Goal: Obtain resource: Download file/media

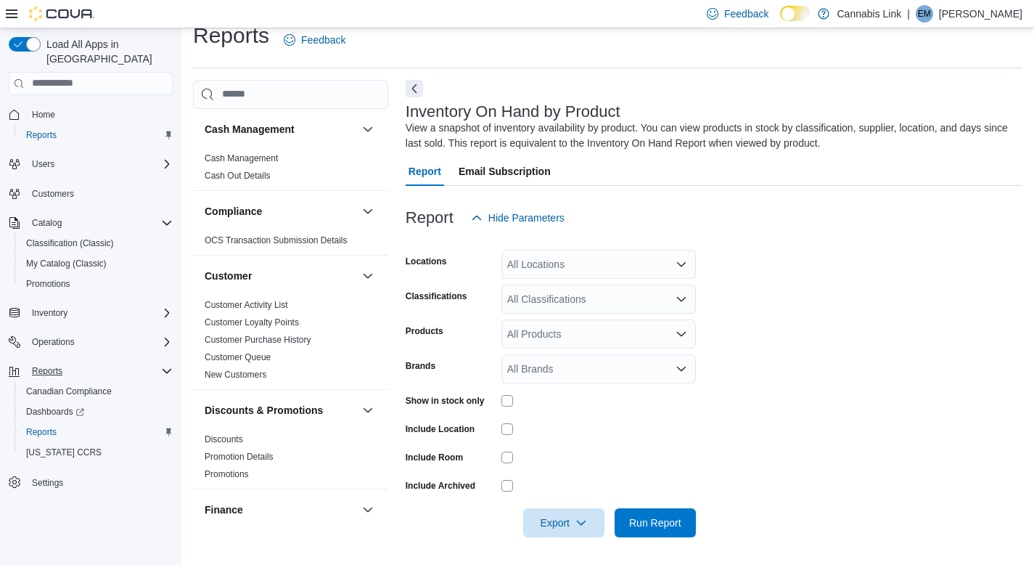
scroll to position [20, 0]
click at [568, 258] on div "All Locations" at bounding box center [599, 262] width 195 height 29
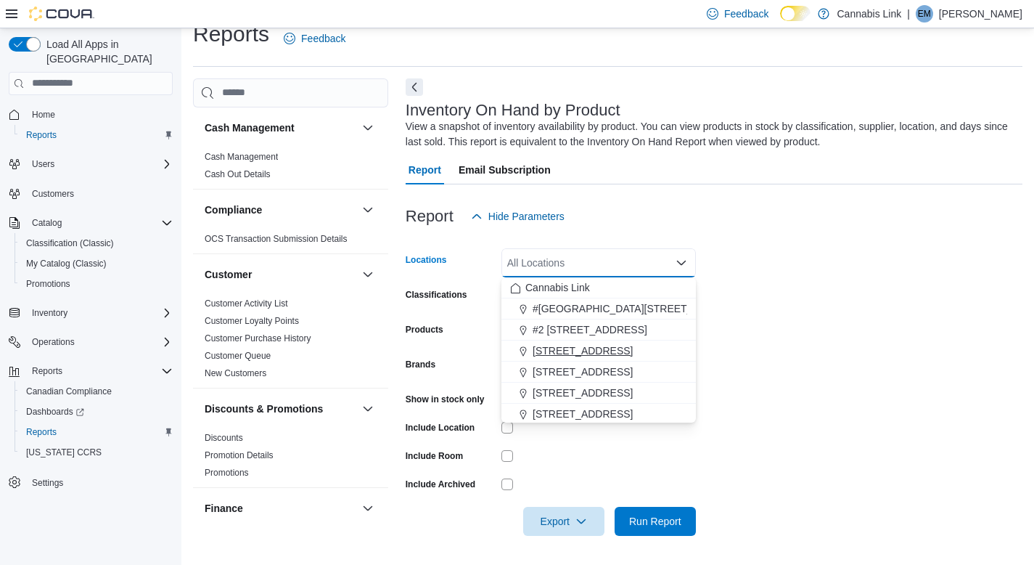
click at [615, 353] on span "[STREET_ADDRESS]" at bounding box center [583, 350] width 100 height 15
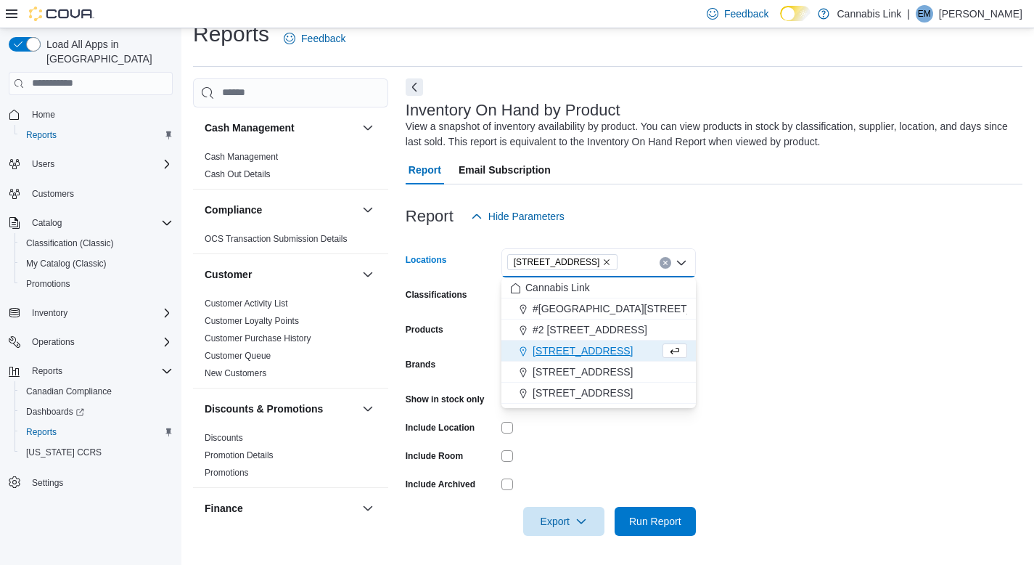
click at [594, 473] on div at bounding box center [599, 484] width 195 height 23
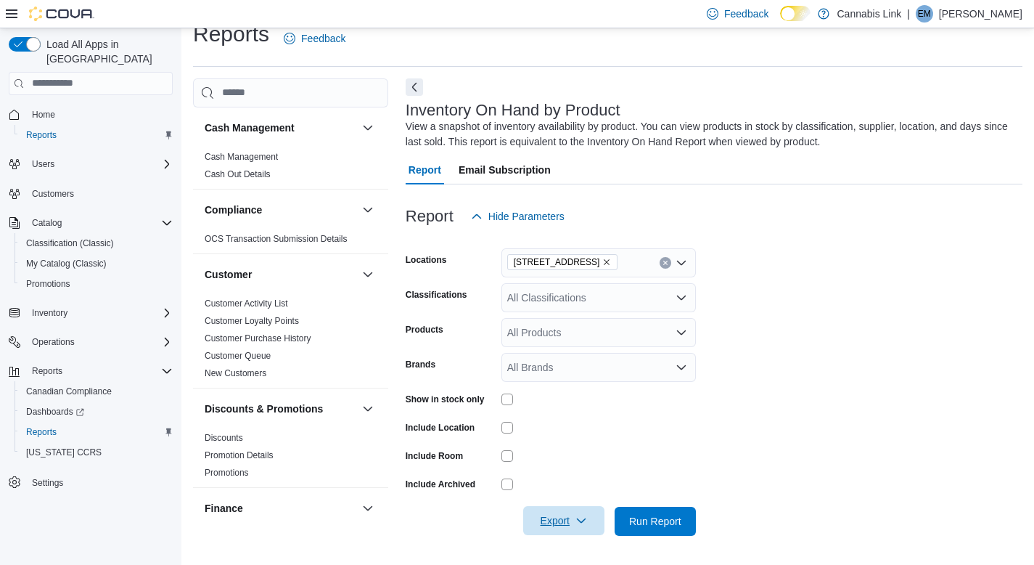
click at [548, 520] on span "Export" at bounding box center [564, 520] width 64 height 29
click at [546, 429] on span "Export to Excel" at bounding box center [564, 433] width 65 height 12
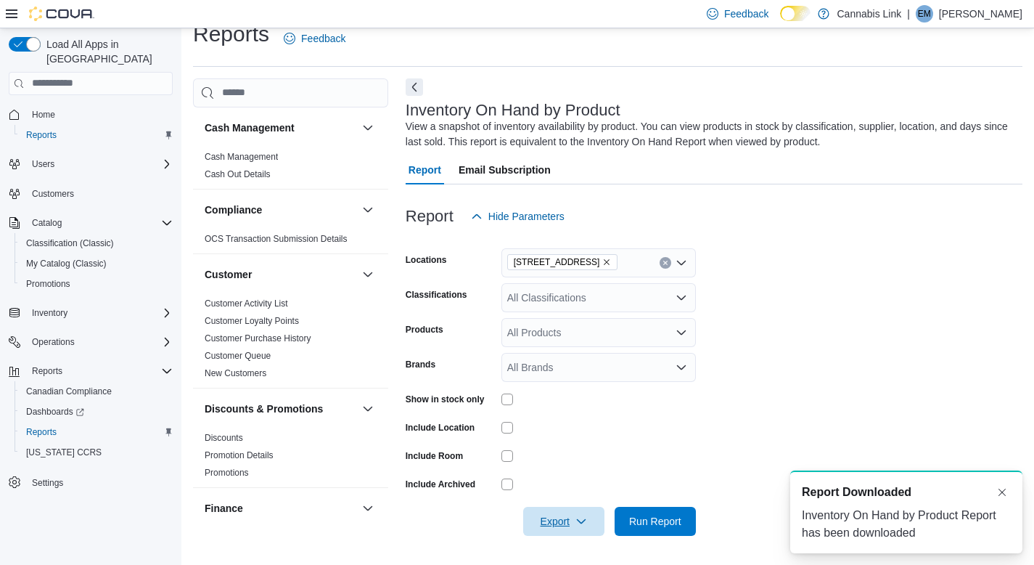
scroll to position [0, 0]
